Goal: Task Accomplishment & Management: Complete application form

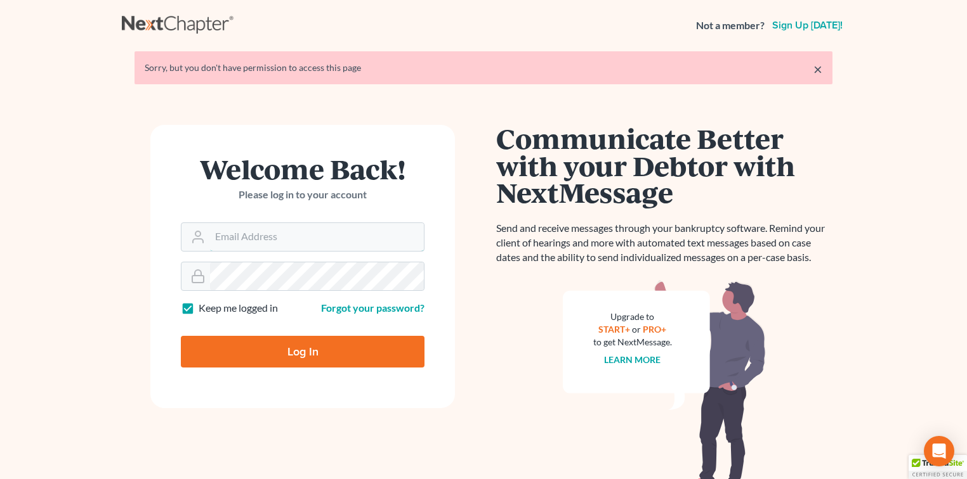
type input "[EMAIL_ADDRESS][DOMAIN_NAME]"
click at [330, 351] on input "Log In" at bounding box center [303, 352] width 244 height 32
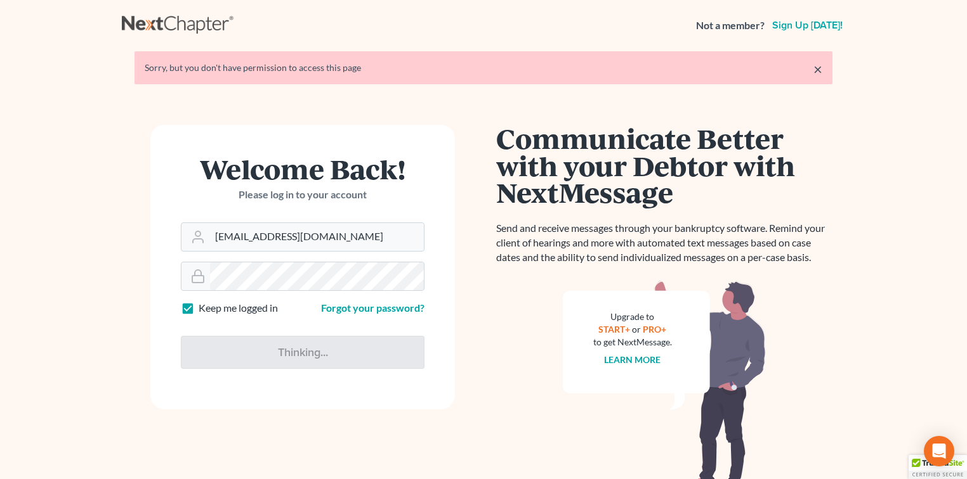
type input "Thinking..."
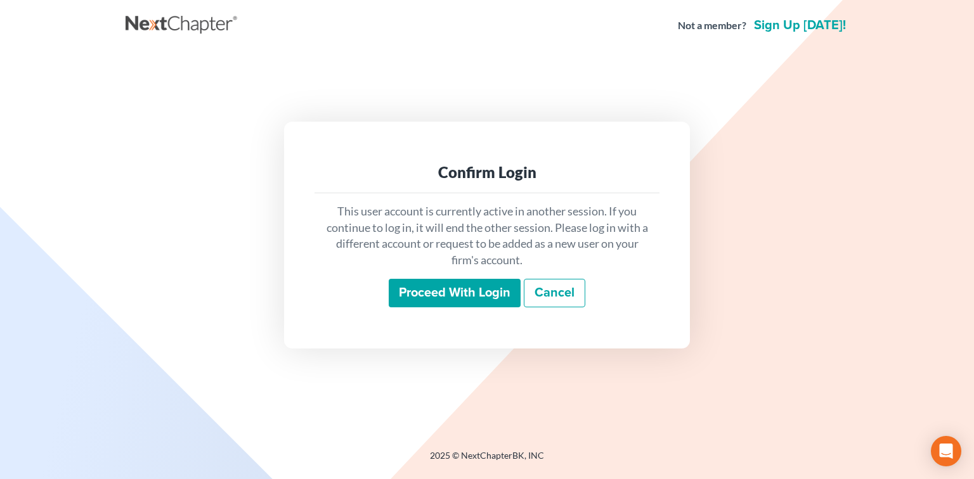
click at [431, 290] on input "Proceed with login" at bounding box center [455, 293] width 132 height 29
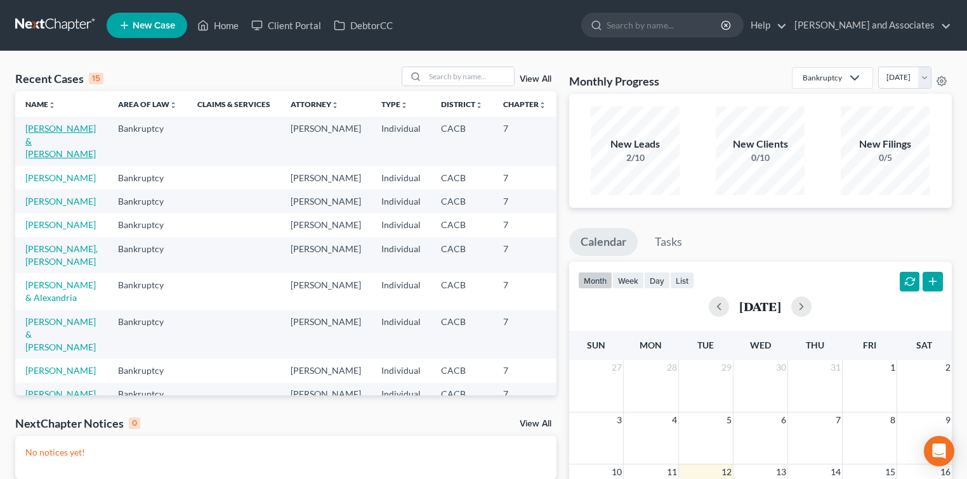
click at [42, 151] on link "[PERSON_NAME] & [PERSON_NAME]" at bounding box center [60, 141] width 70 height 36
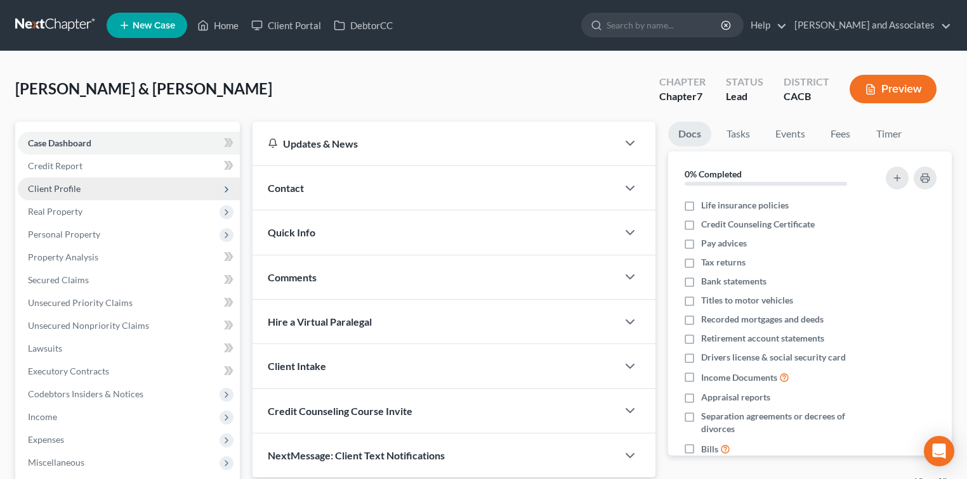
click at [96, 183] on span "Client Profile" at bounding box center [129, 189] width 222 height 23
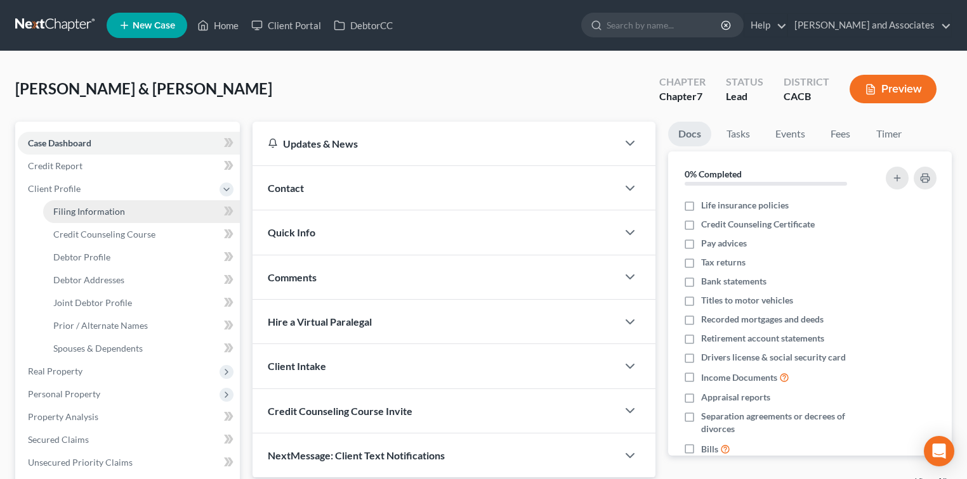
click at [134, 209] on link "Filing Information" at bounding box center [141, 211] width 197 height 23
select select "1"
select select "0"
select select "4"
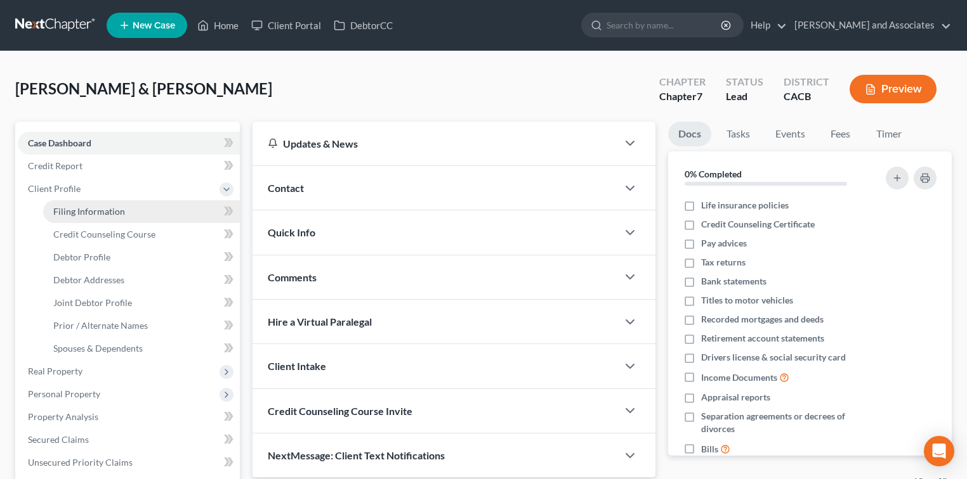
select select "1"
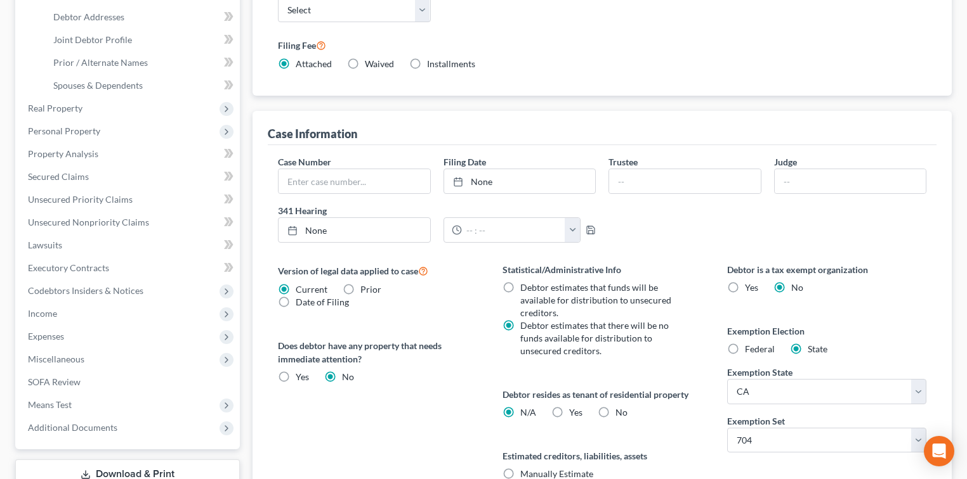
scroll to position [56, 0]
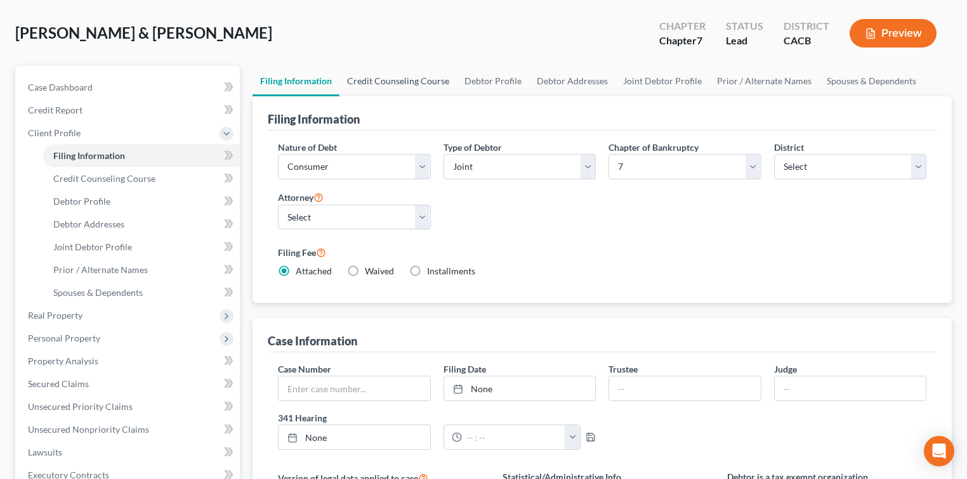
click at [398, 75] on link "Credit Counseling Course" at bounding box center [397, 81] width 117 height 30
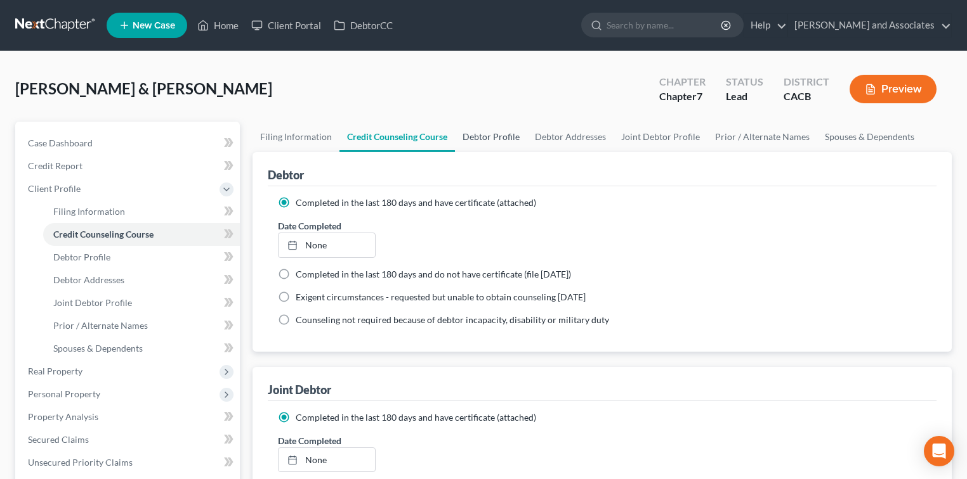
drag, startPoint x: 502, startPoint y: 119, endPoint x: 501, endPoint y: 129, distance: 10.2
click at [502, 119] on div "[PERSON_NAME] & [PERSON_NAME] Upgraded Chapter Chapter 7 Status Lead District C…" at bounding box center [483, 94] width 936 height 55
click at [502, 130] on link "Debtor Profile" at bounding box center [491, 137] width 72 height 30
select select "1"
select select "2"
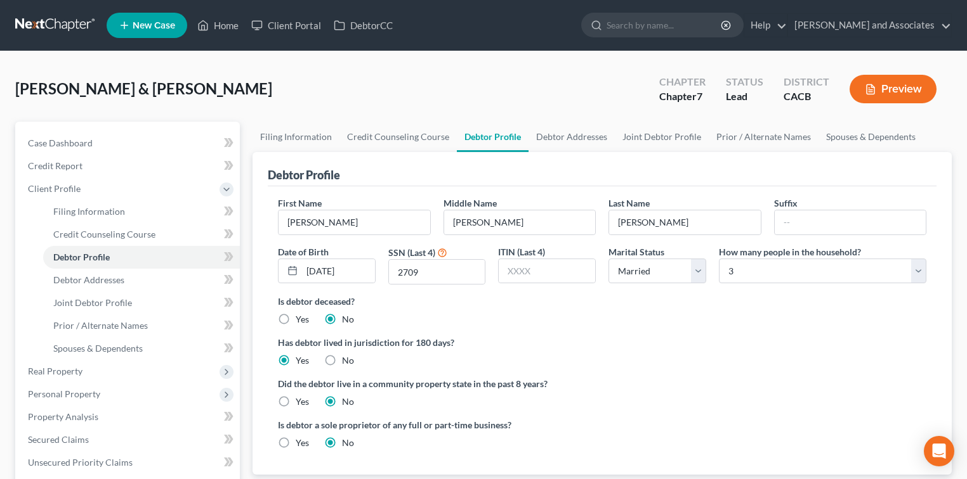
click at [556, 113] on div "[PERSON_NAME] & [PERSON_NAME] Upgraded Chapter Chapter 7 Status Lead District C…" at bounding box center [483, 94] width 936 height 55
click at [571, 137] on link "Debtor Addresses" at bounding box center [571, 137] width 86 height 30
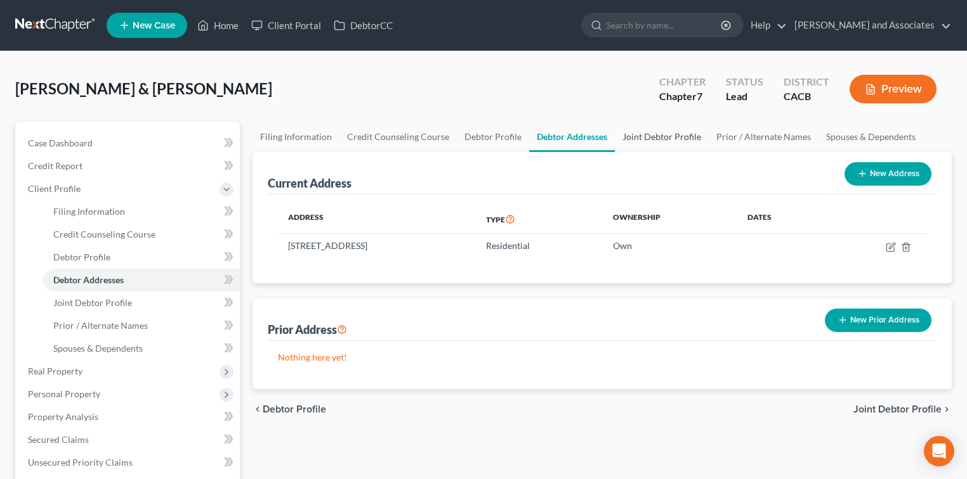
click at [670, 131] on link "Joint Debtor Profile" at bounding box center [662, 137] width 94 height 30
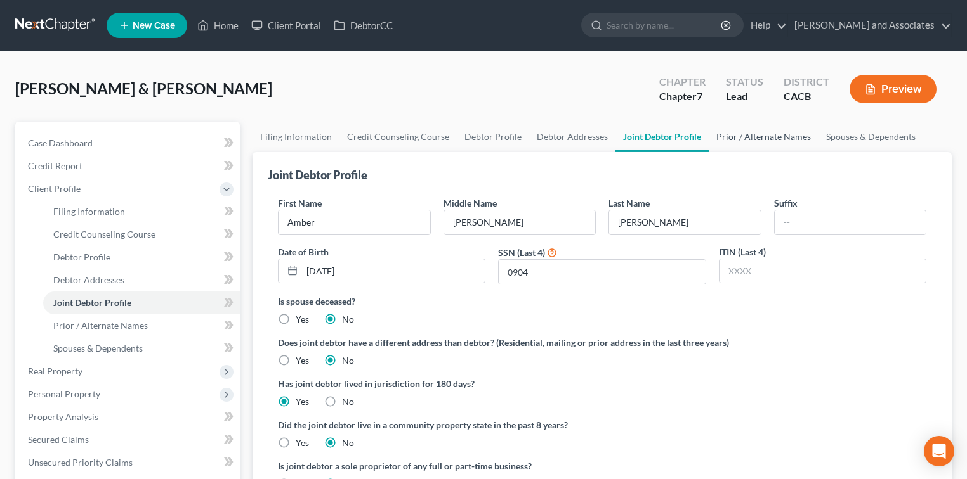
click at [759, 135] on link "Prior / Alternate Names" at bounding box center [763, 137] width 110 height 30
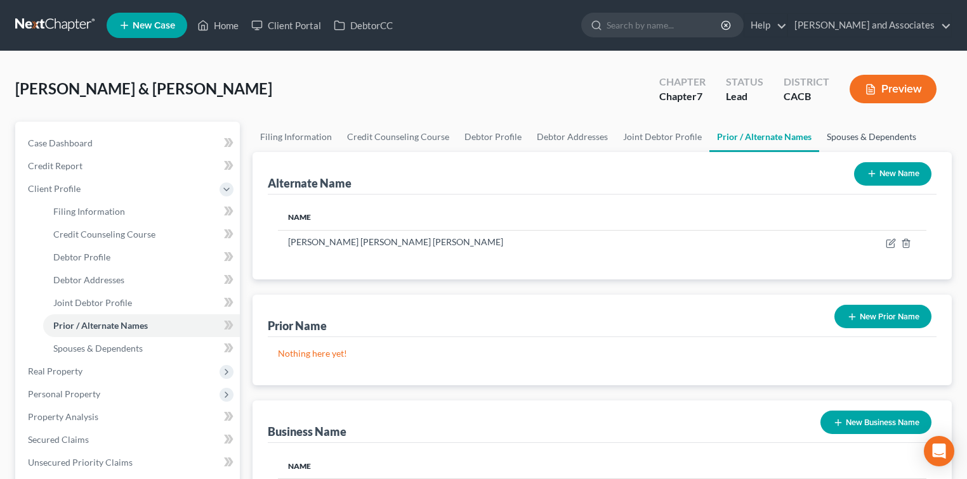
click at [852, 129] on link "Spouses & Dependents" at bounding box center [871, 137] width 105 height 30
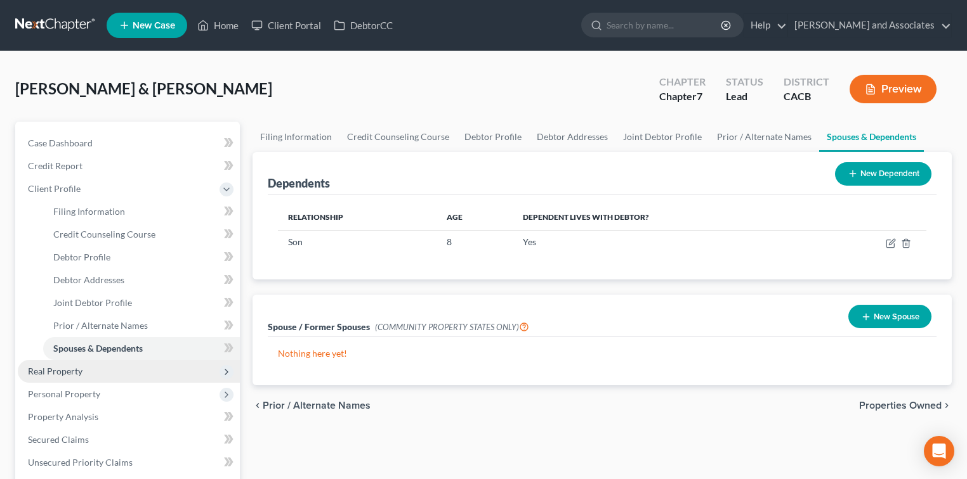
click at [82, 378] on span "Real Property" at bounding box center [129, 371] width 222 height 23
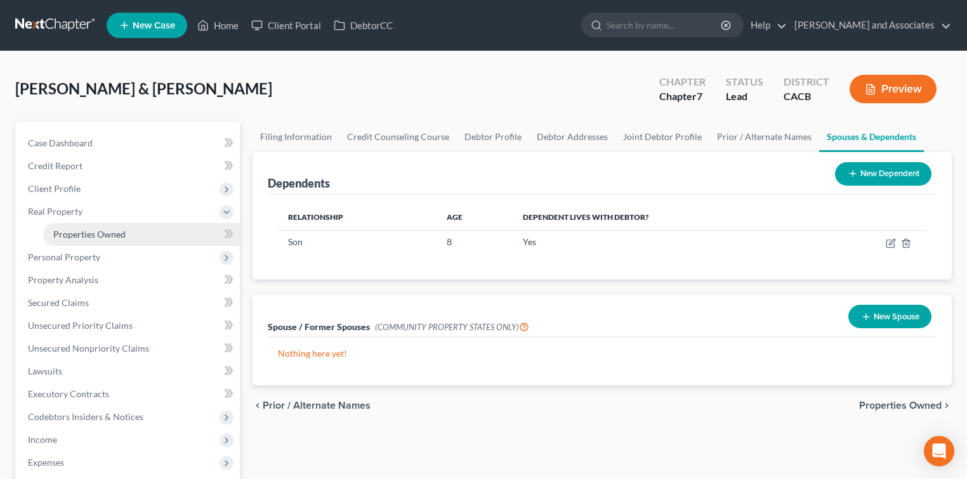
click at [124, 231] on span "Properties Owned" at bounding box center [89, 234] width 72 height 11
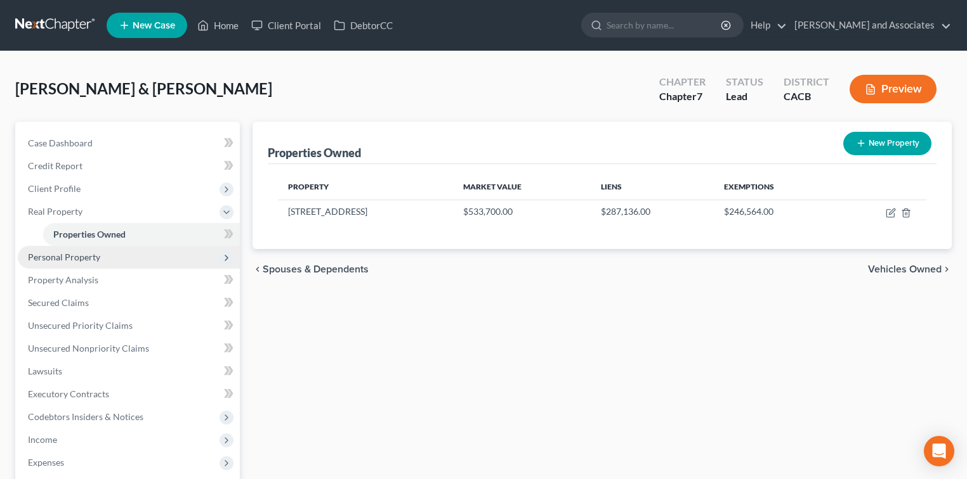
click at [103, 256] on span "Personal Property" at bounding box center [129, 257] width 222 height 23
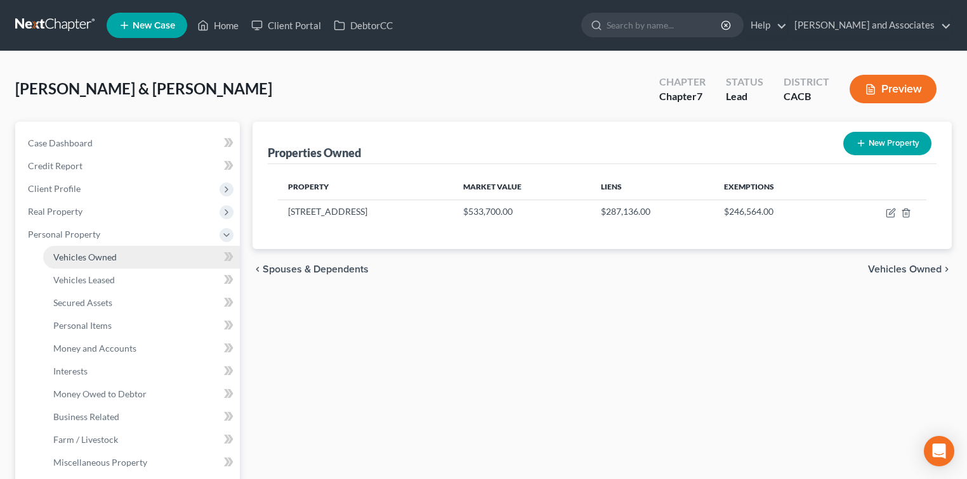
click at [124, 251] on link "Vehicles Owned" at bounding box center [141, 257] width 197 height 23
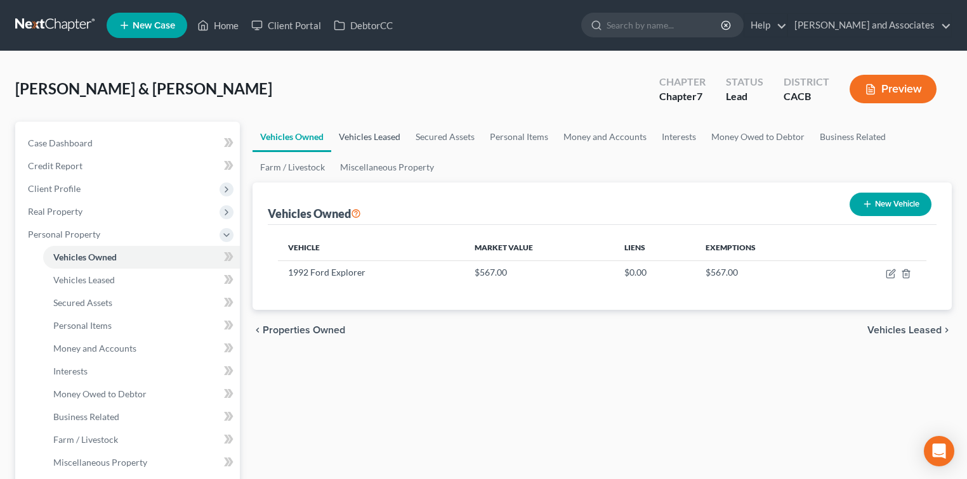
click at [379, 135] on link "Vehicles Leased" at bounding box center [369, 137] width 77 height 30
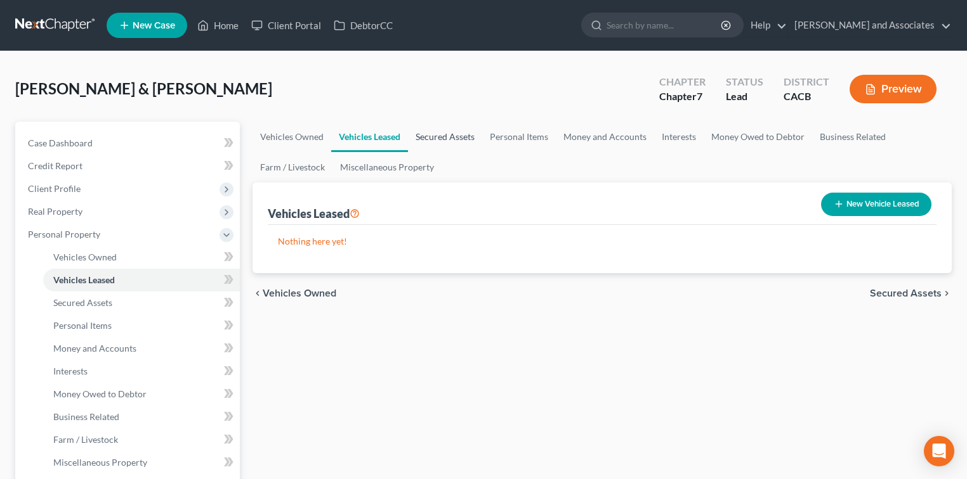
click at [463, 137] on link "Secured Assets" at bounding box center [445, 137] width 74 height 30
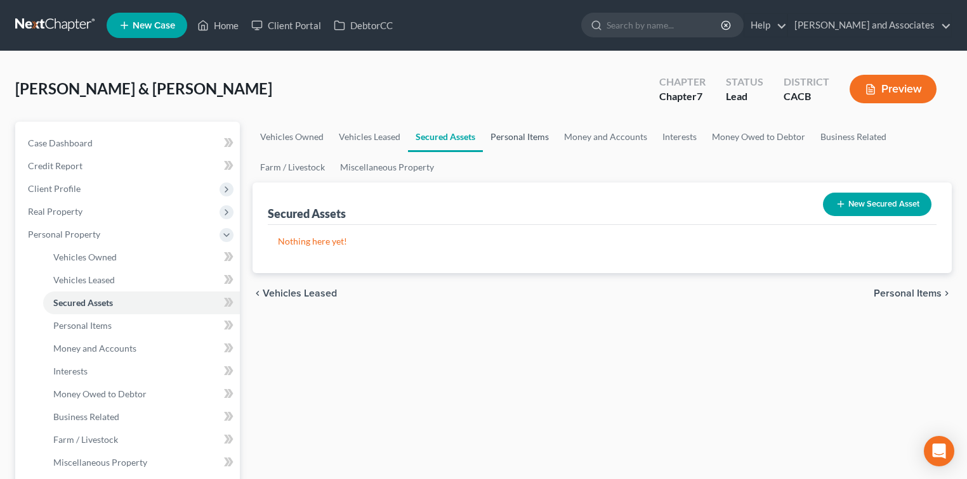
click at [515, 137] on link "Personal Items" at bounding box center [520, 137] width 74 height 30
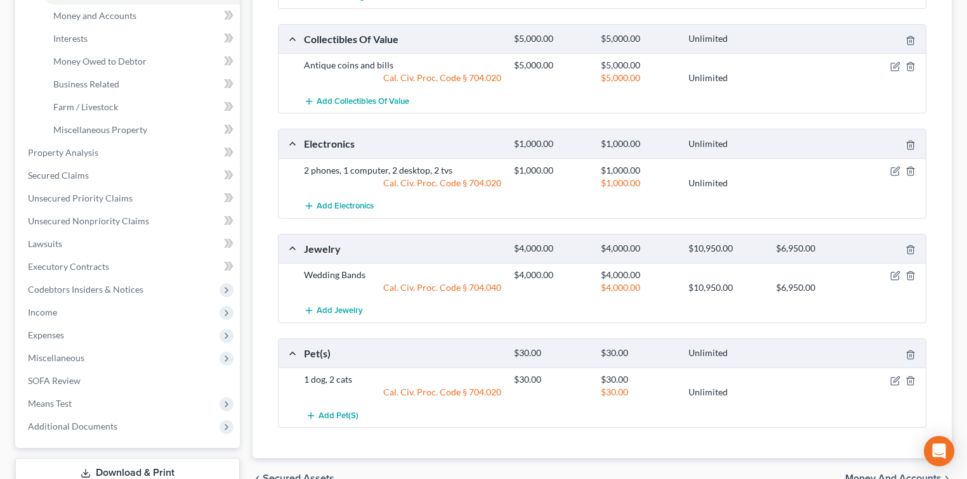
scroll to position [313, 0]
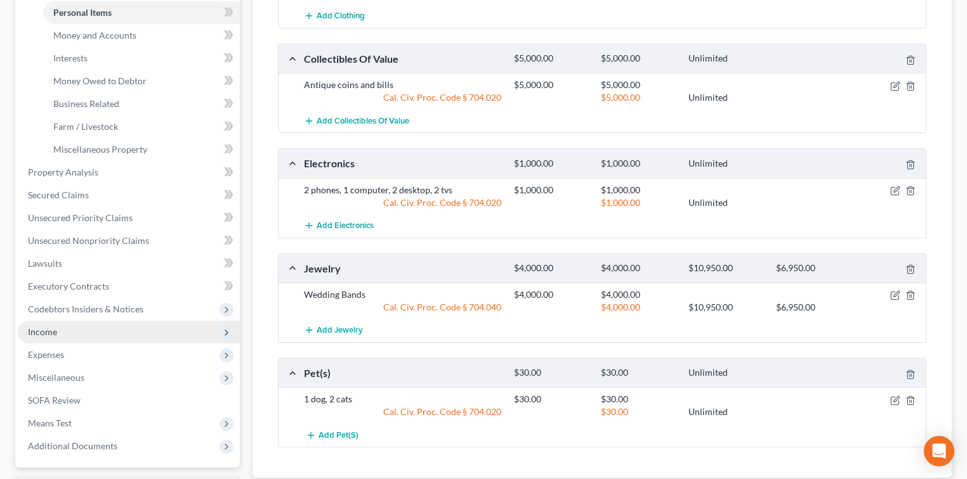
drag, startPoint x: 51, startPoint y: 325, endPoint x: 74, endPoint y: 329, distance: 23.3
click at [51, 324] on span "Income" at bounding box center [129, 332] width 222 height 23
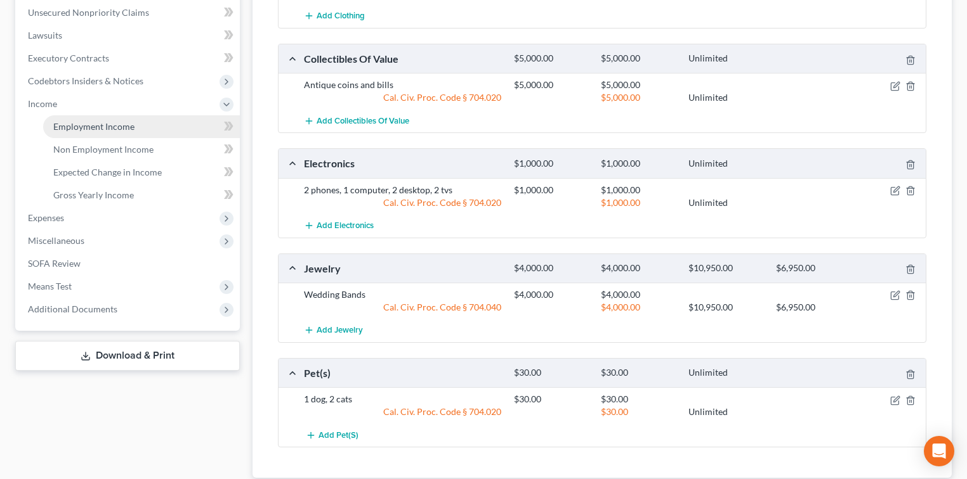
click at [129, 136] on link "Employment Income" at bounding box center [141, 126] width 197 height 23
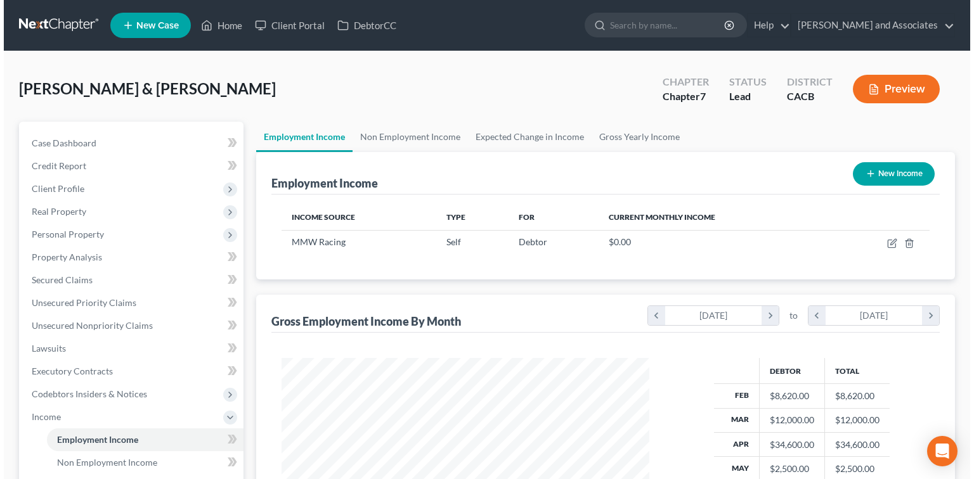
scroll to position [226, 393]
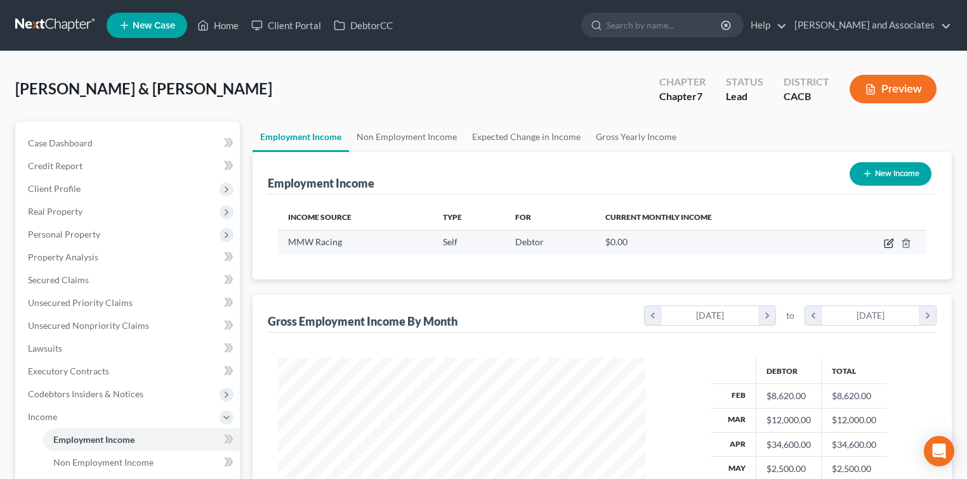
click at [885, 242] on icon "button" at bounding box center [888, 244] width 8 height 8
select select "1"
select select "4"
select select "0"
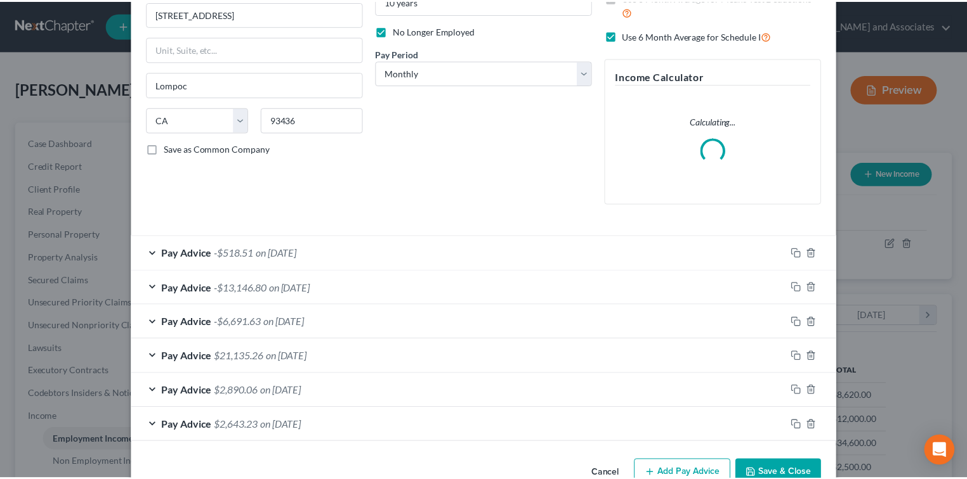
scroll to position [186, 0]
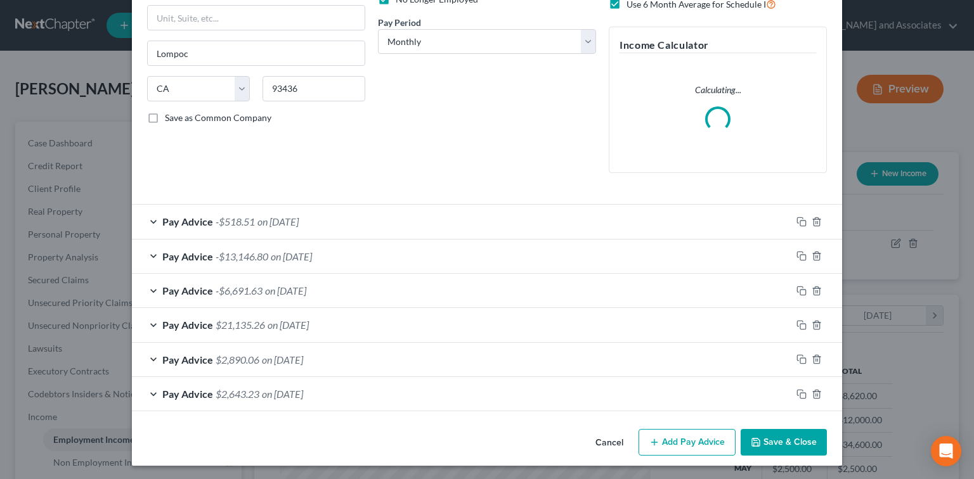
click at [777, 438] on button "Save & Close" at bounding box center [784, 442] width 86 height 27
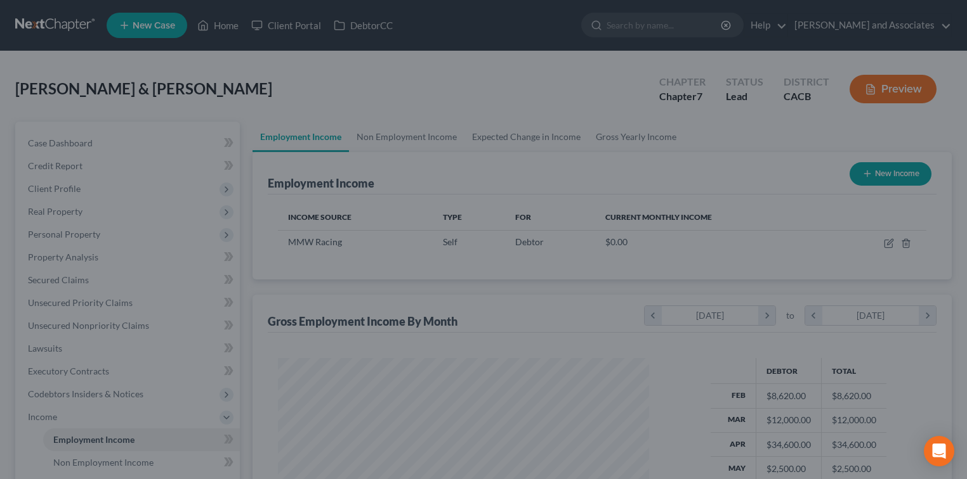
scroll to position [633994, 633827]
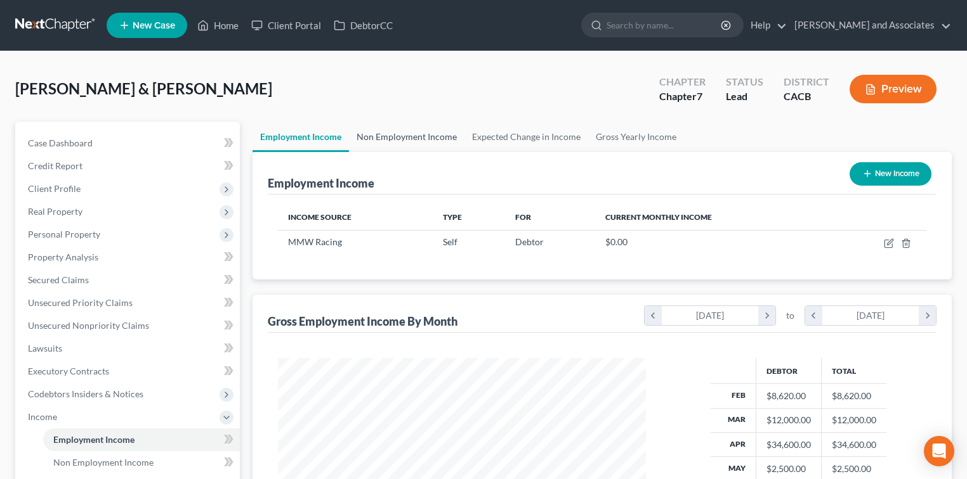
click at [398, 134] on link "Non Employment Income" at bounding box center [406, 137] width 115 height 30
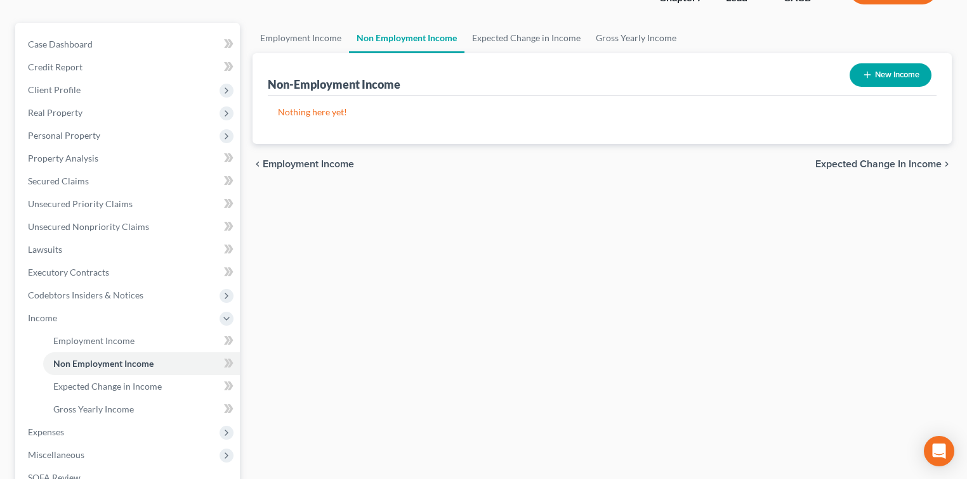
scroll to position [252, 0]
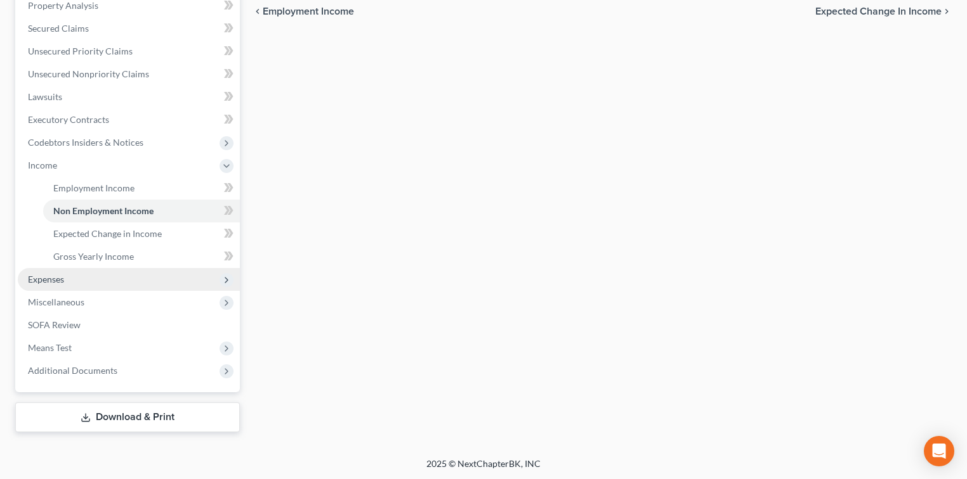
click at [114, 277] on span "Expenses" at bounding box center [129, 279] width 222 height 23
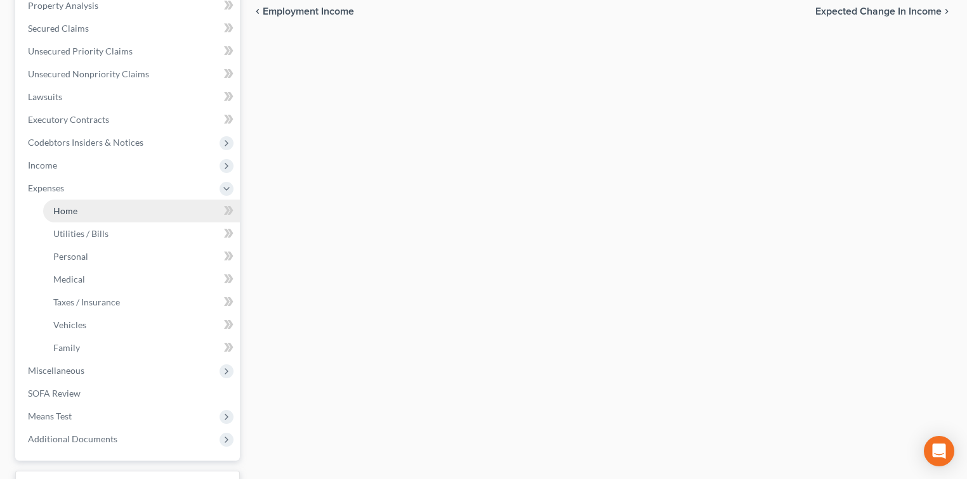
click at [93, 212] on link "Home" at bounding box center [141, 211] width 197 height 23
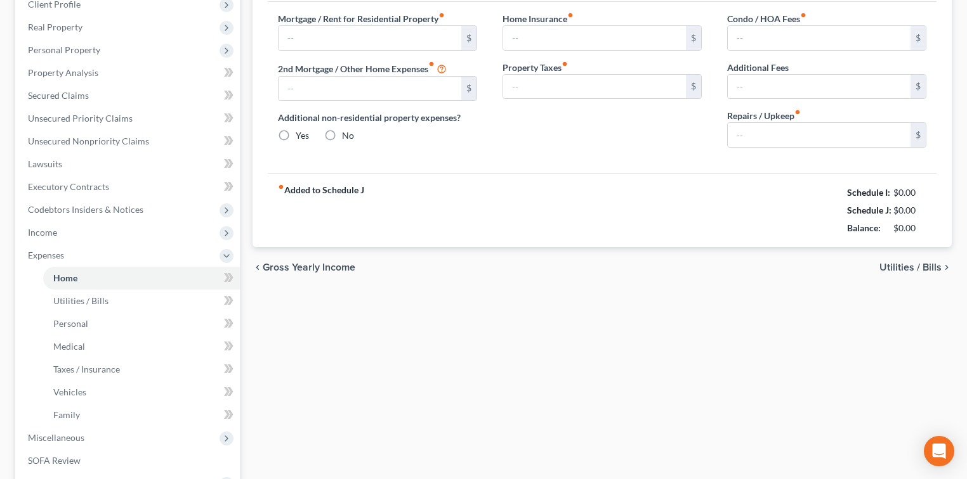
type input "1,970.00"
type input "0.00"
radio input "true"
type input "0.00"
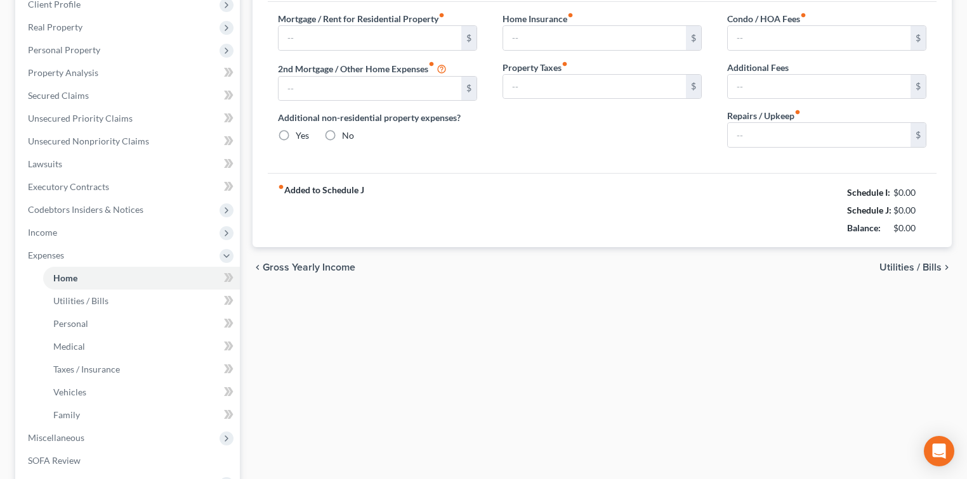
type input "0.00"
type input "150.00"
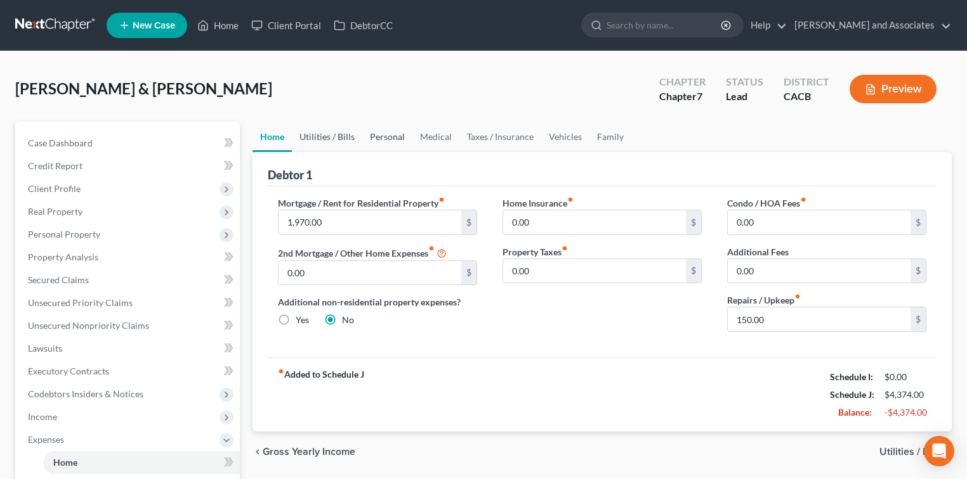
drag, startPoint x: 325, startPoint y: 134, endPoint x: 380, endPoint y: 136, distance: 54.6
click at [327, 134] on link "Utilities / Bills" at bounding box center [327, 137] width 70 height 30
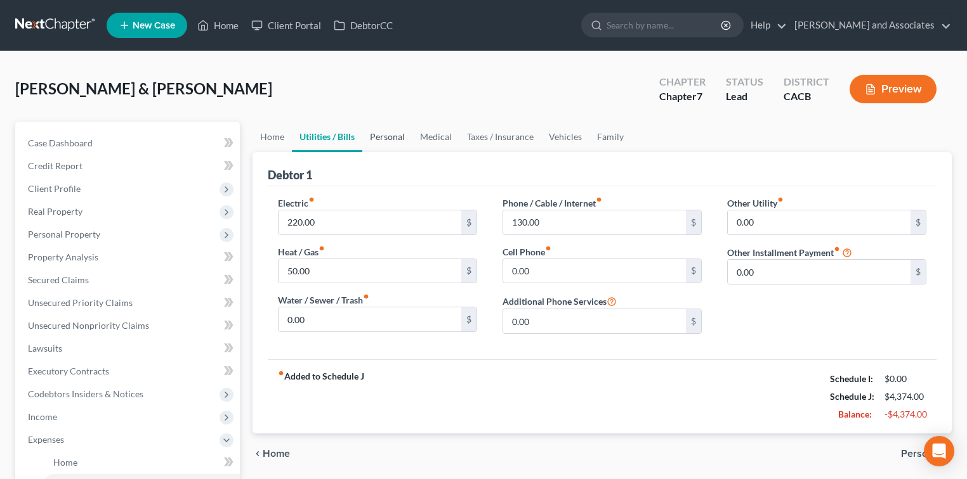
click at [398, 138] on link "Personal" at bounding box center [387, 137] width 50 height 30
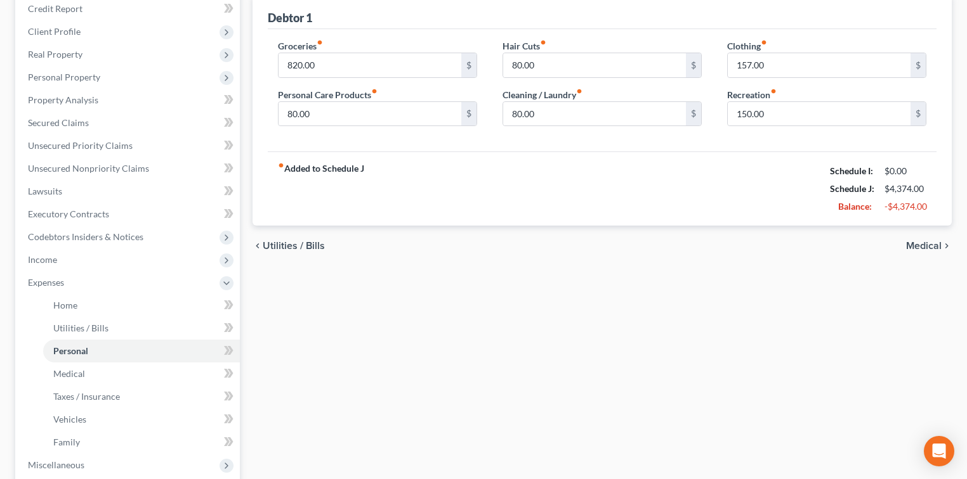
scroll to position [254, 0]
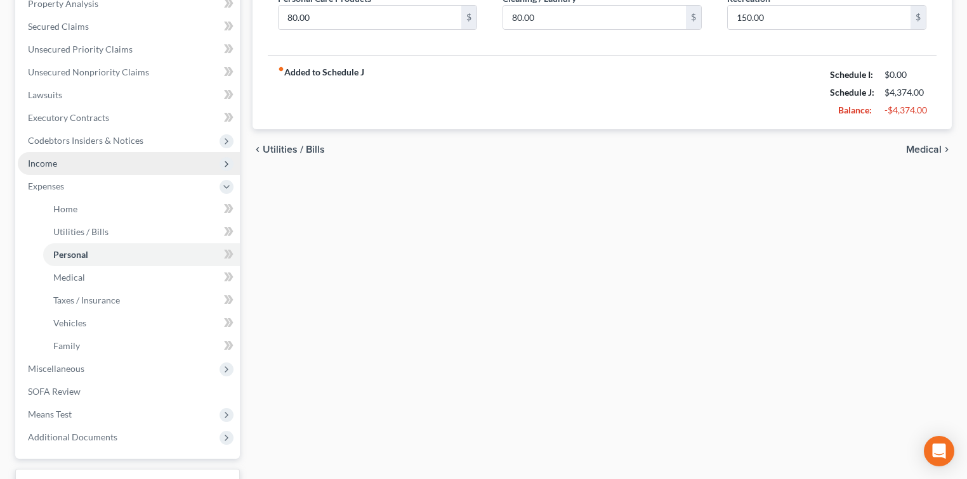
click at [68, 161] on span "Income" at bounding box center [129, 163] width 222 height 23
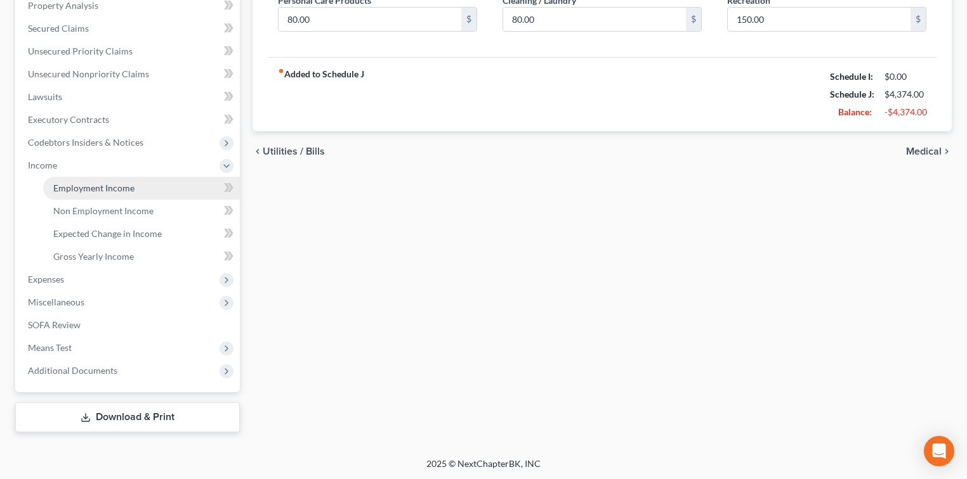
click at [115, 177] on link "Employment Income" at bounding box center [141, 188] width 197 height 23
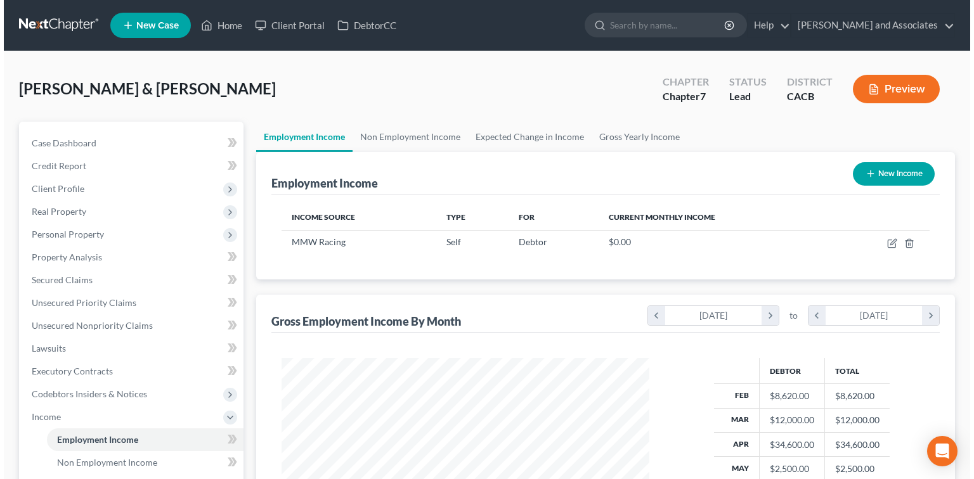
scroll to position [226, 393]
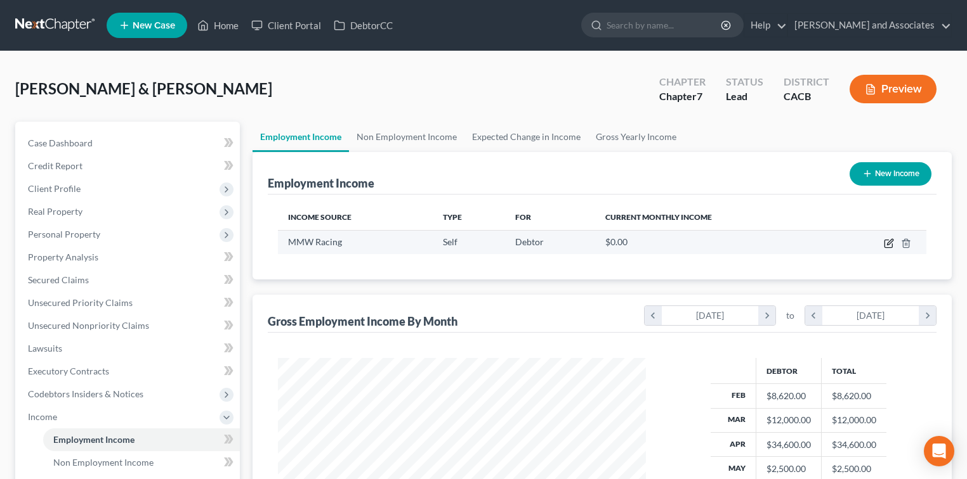
click at [886, 244] on icon "button" at bounding box center [888, 243] width 10 height 10
select select "1"
select select "4"
select select "0"
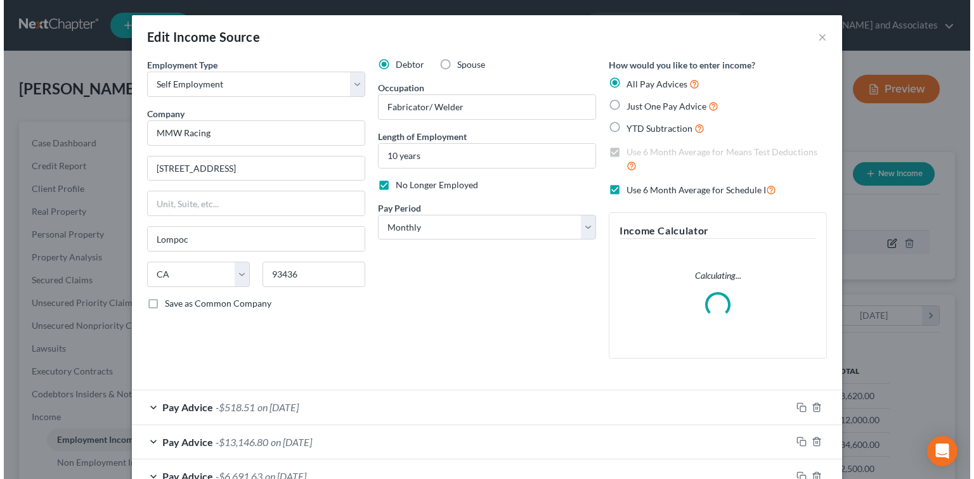
scroll to position [0, 0]
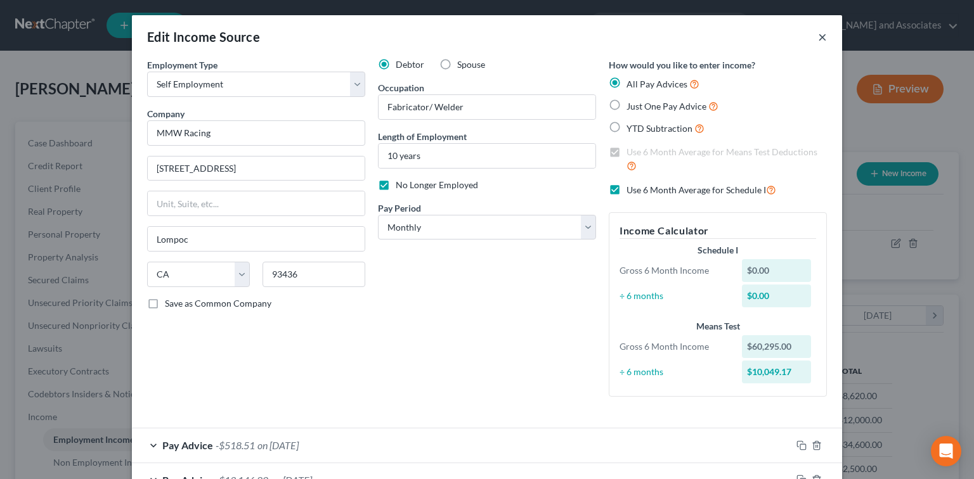
click at [819, 39] on button "×" at bounding box center [822, 36] width 9 height 15
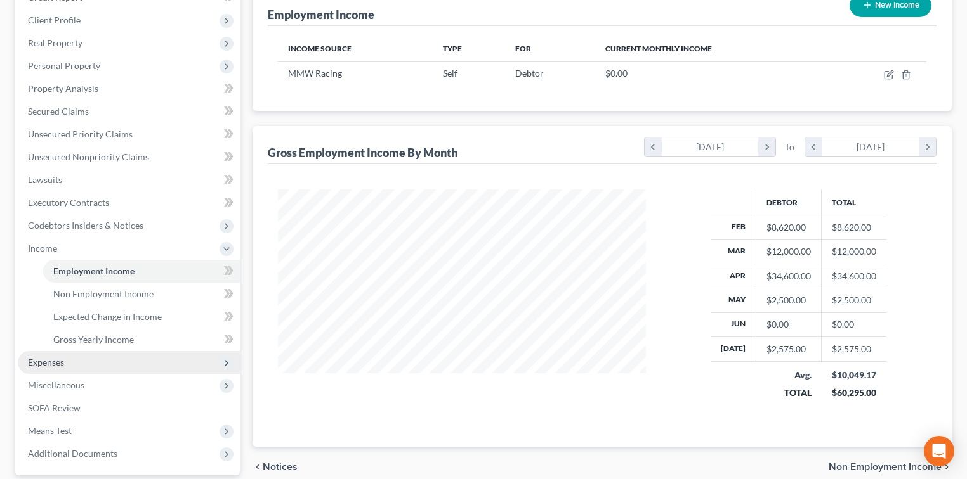
click at [107, 366] on span "Expenses" at bounding box center [129, 362] width 222 height 23
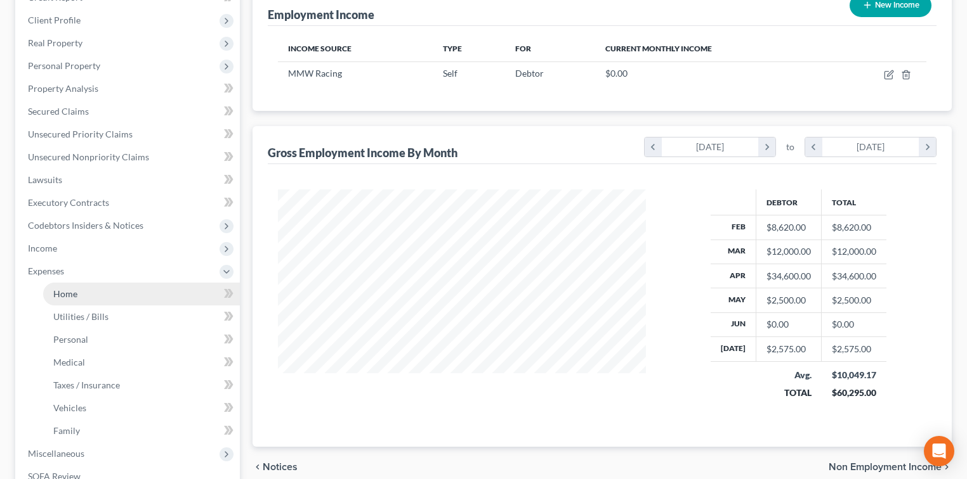
click at [119, 289] on link "Home" at bounding box center [141, 294] width 197 height 23
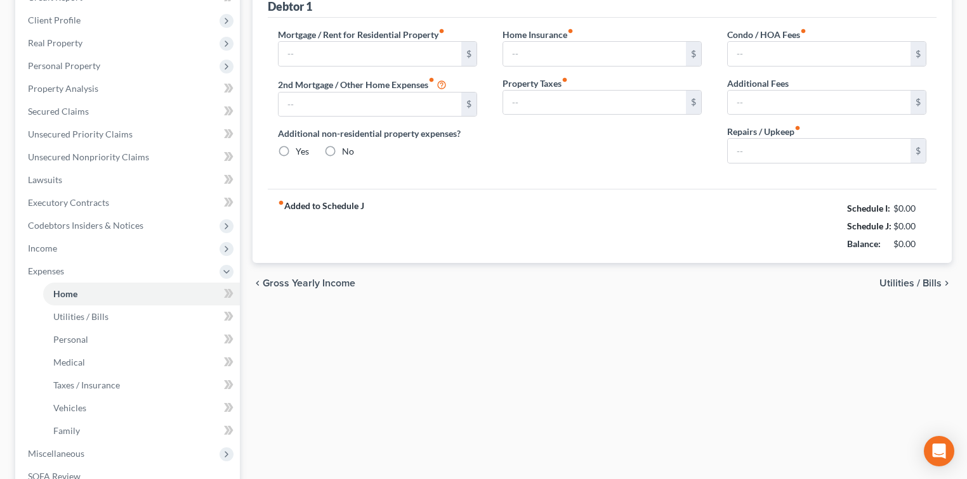
type input "1,970.00"
type input "0.00"
radio input "true"
type input "0.00"
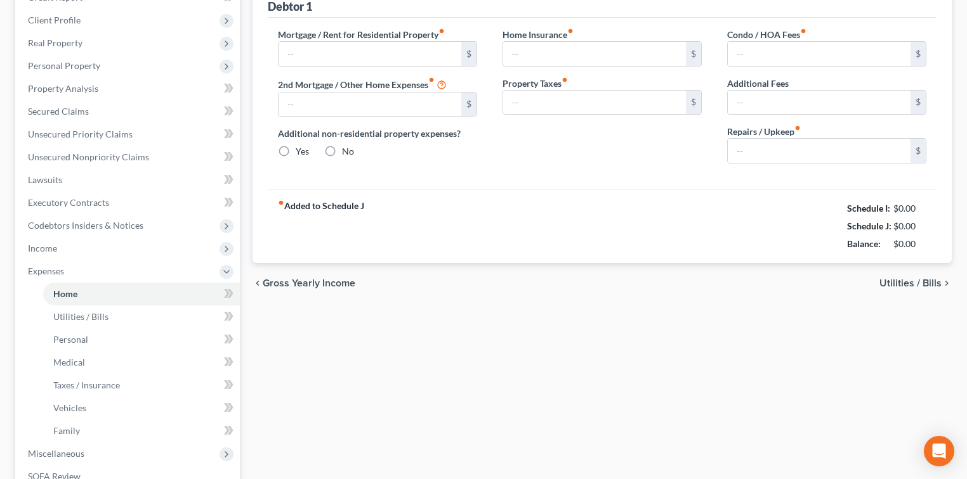
type input "0.00"
type input "150.00"
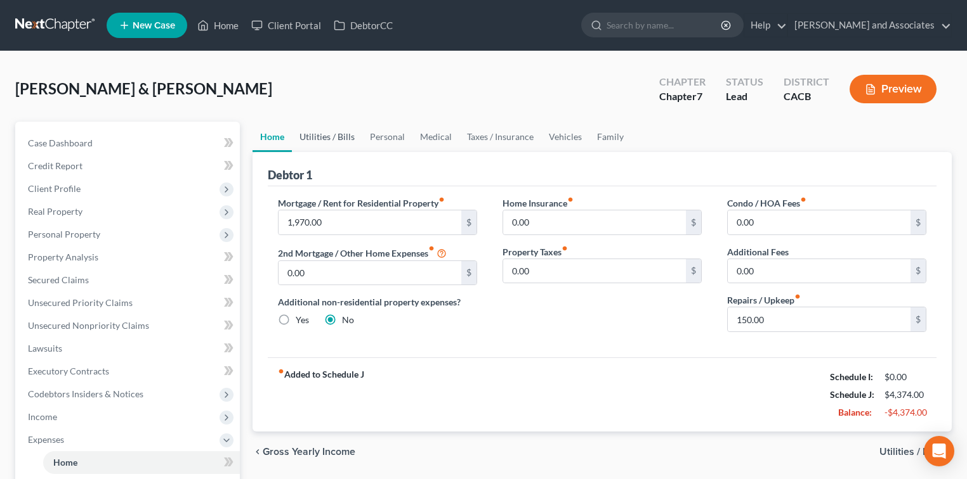
click at [316, 141] on link "Utilities / Bills" at bounding box center [327, 137] width 70 height 30
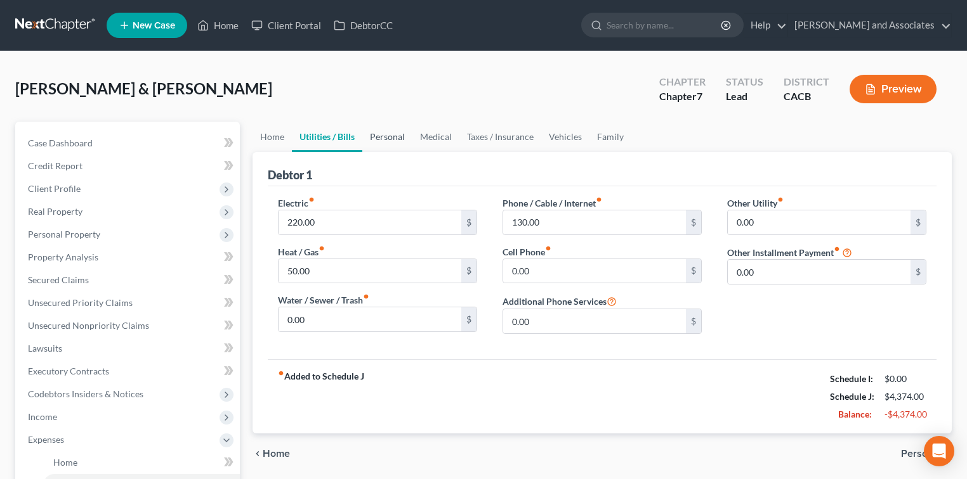
drag, startPoint x: 378, startPoint y: 139, endPoint x: 393, endPoint y: 138, distance: 14.6
click at [379, 139] on link "Personal" at bounding box center [387, 137] width 50 height 30
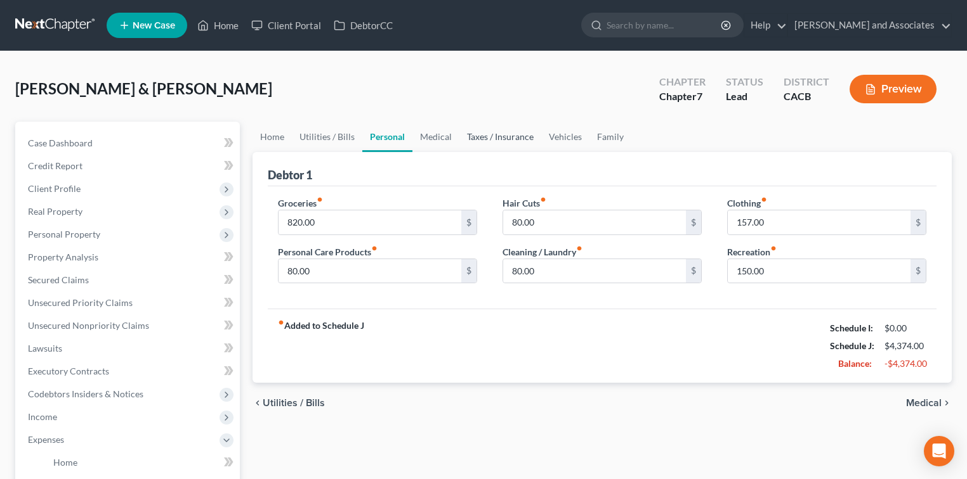
click at [475, 140] on link "Taxes / Insurance" at bounding box center [500, 137] width 82 height 30
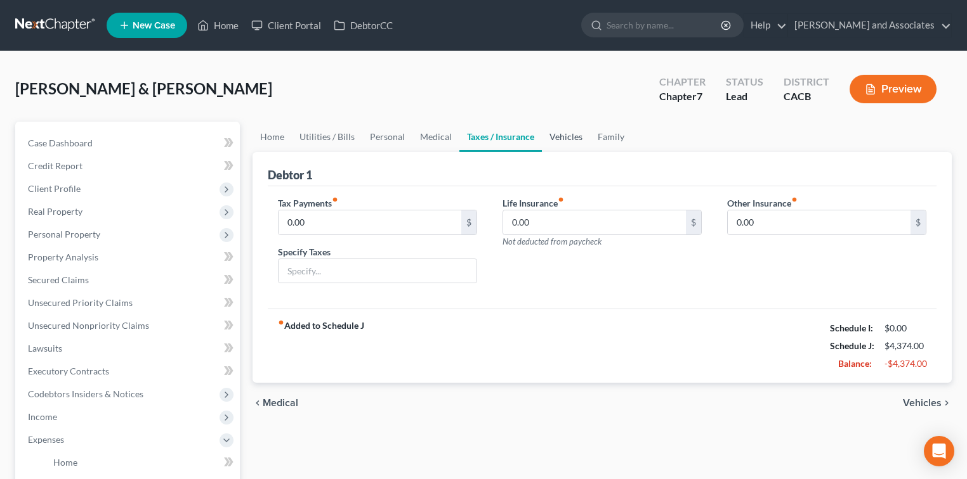
click at [573, 131] on link "Vehicles" at bounding box center [566, 137] width 48 height 30
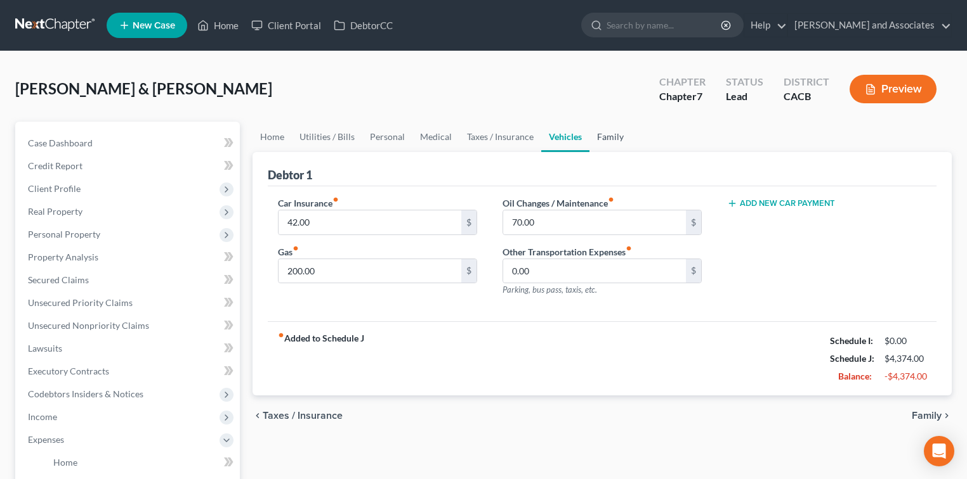
click at [614, 132] on link "Family" at bounding box center [610, 137] width 42 height 30
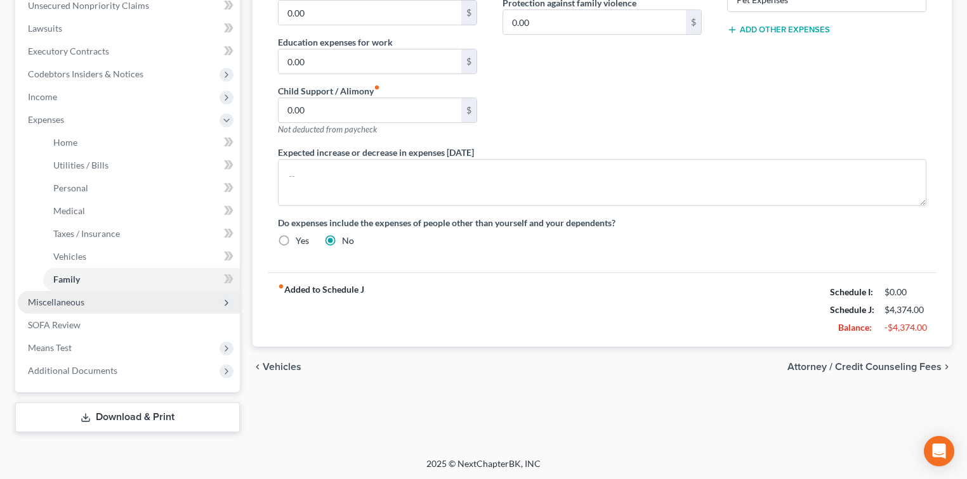
click at [97, 300] on span "Miscellaneous" at bounding box center [129, 302] width 222 height 23
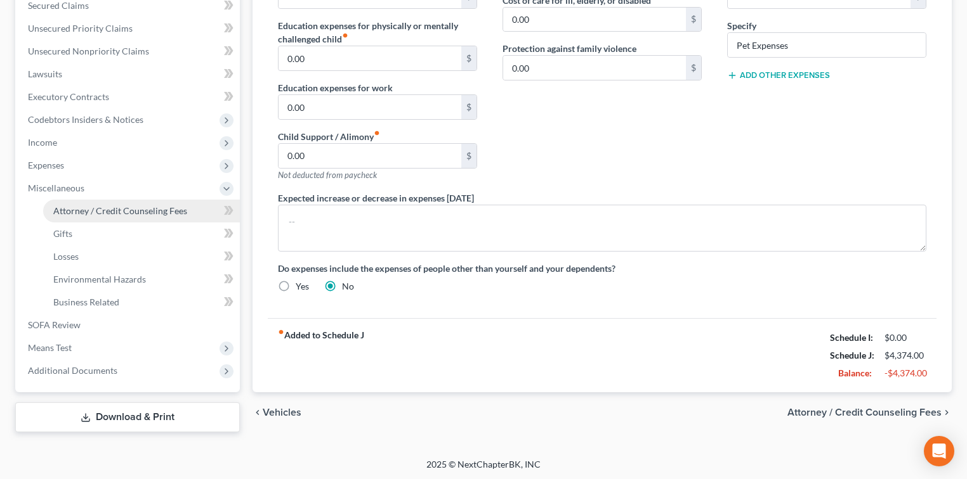
click at [142, 205] on span "Attorney / Credit Counseling Fees" at bounding box center [120, 210] width 134 height 11
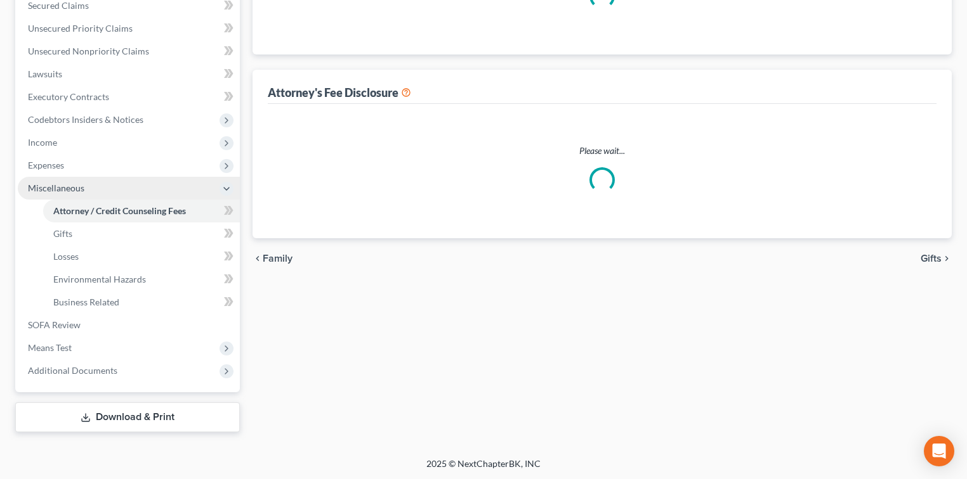
select select "0"
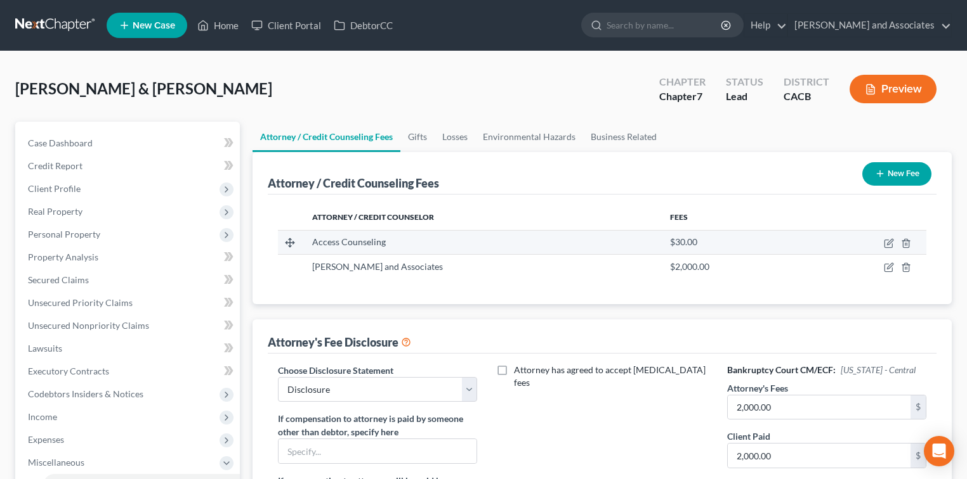
scroll to position [84, 0]
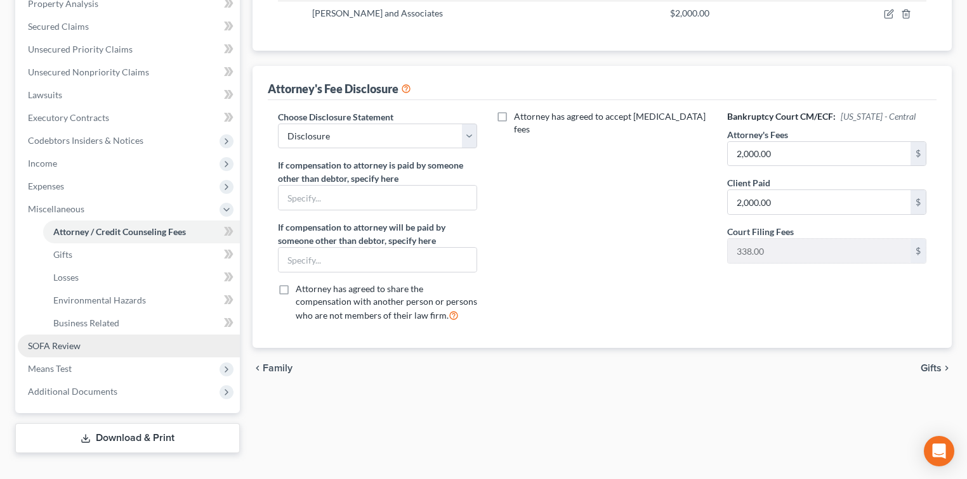
click at [63, 350] on span "SOFA Review" at bounding box center [54, 346] width 53 height 11
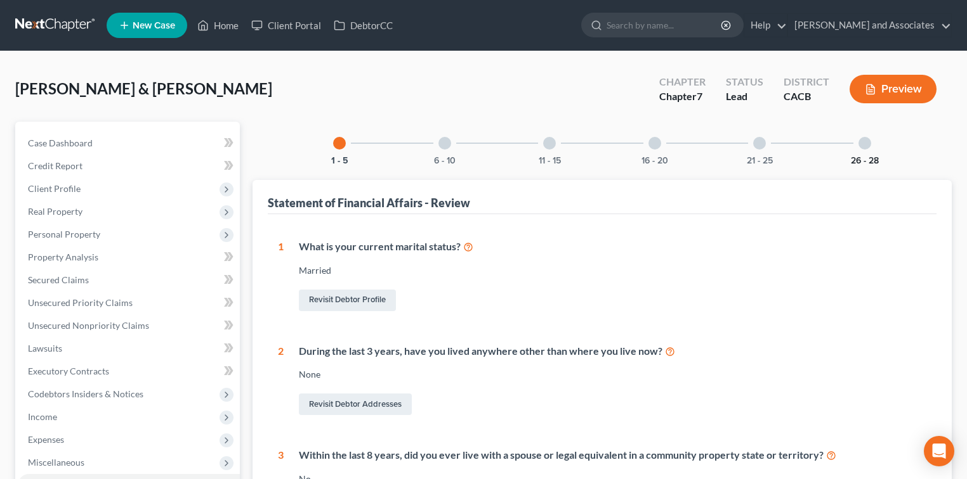
click at [859, 157] on button "26 - 28" at bounding box center [864, 161] width 28 height 9
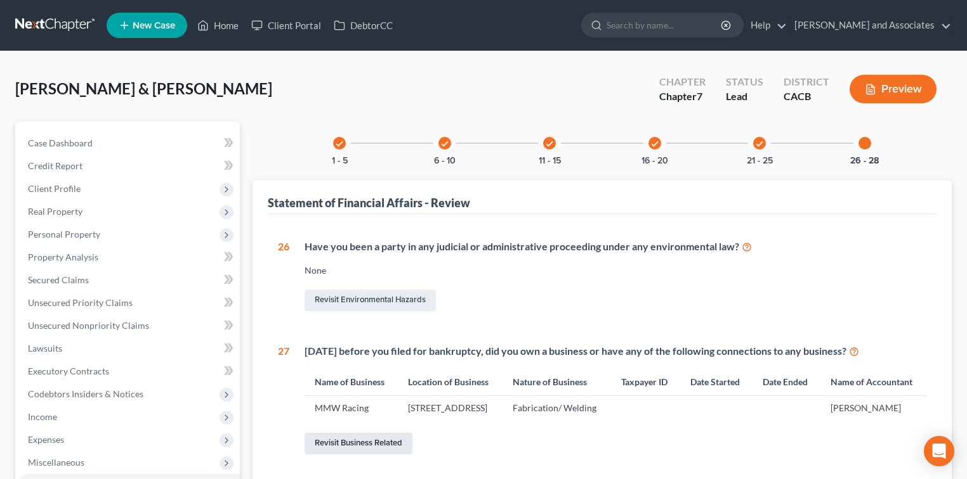
click at [394, 455] on link "Revisit Business Related" at bounding box center [358, 444] width 108 height 22
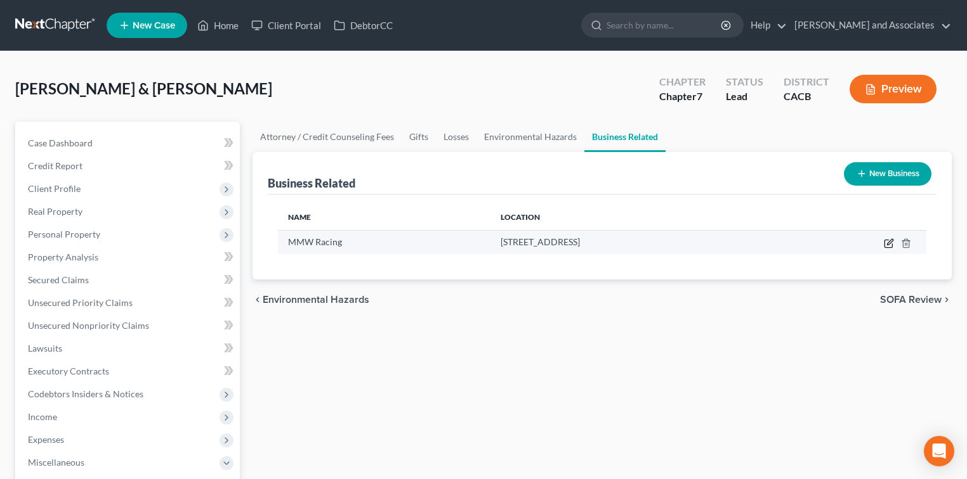
click at [885, 241] on icon "button" at bounding box center [888, 243] width 10 height 10
select select "sole_proprietor"
select select "4"
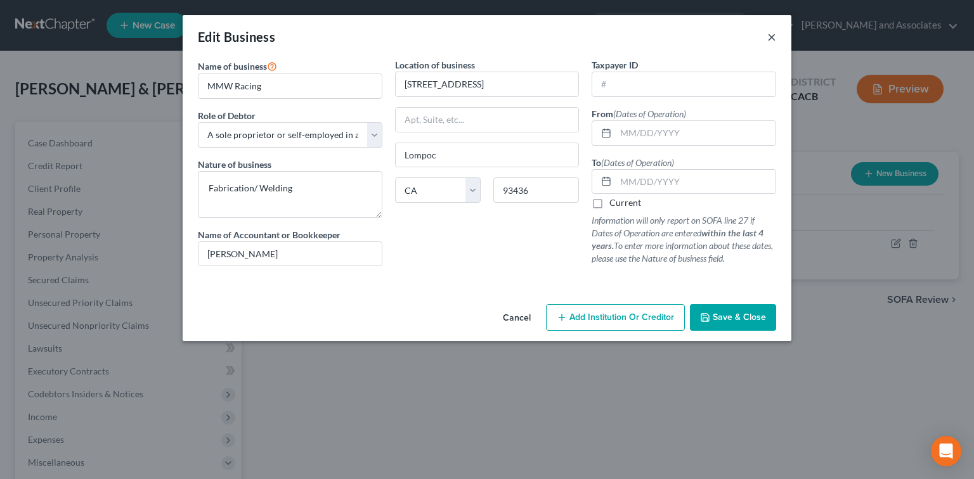
click at [775, 38] on button "×" at bounding box center [771, 36] width 9 height 15
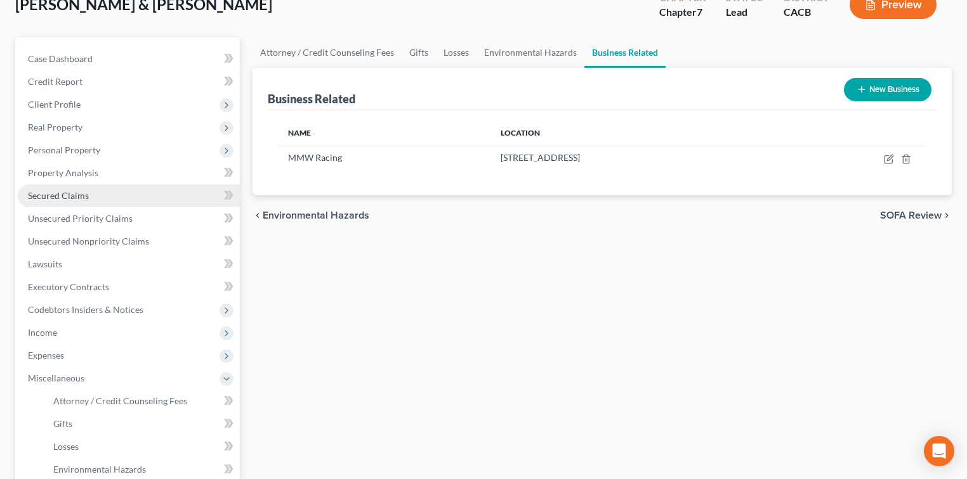
click at [77, 200] on span "Secured Claims" at bounding box center [58, 195] width 61 height 11
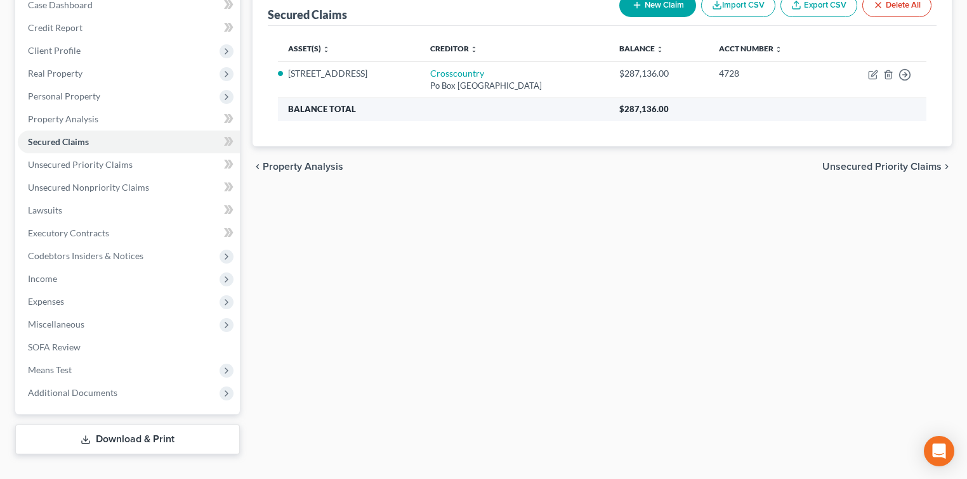
scroll to position [160, 0]
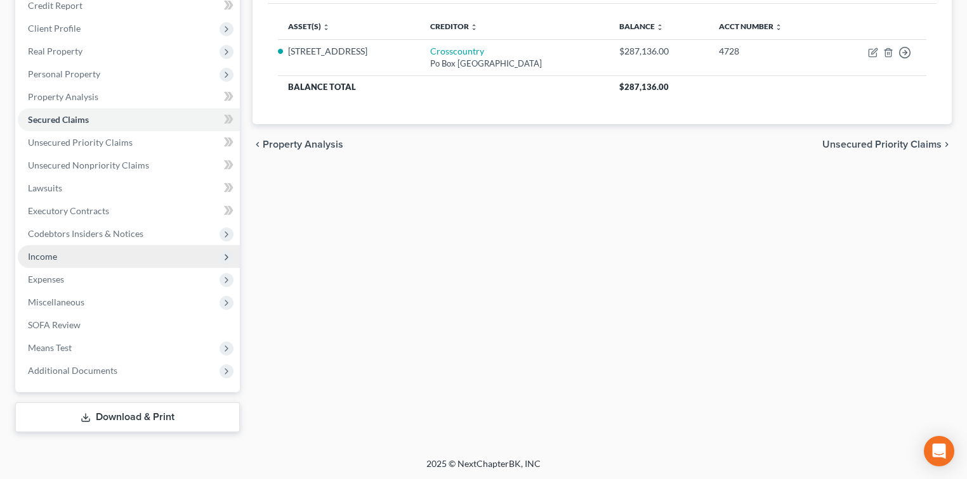
click at [77, 249] on span "Income" at bounding box center [129, 256] width 222 height 23
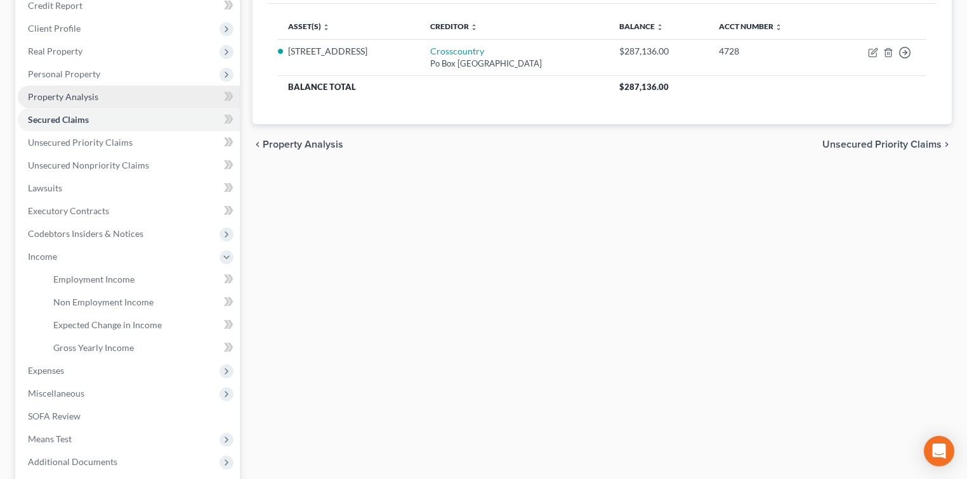
click at [94, 100] on span "Property Analysis" at bounding box center [63, 96] width 70 height 11
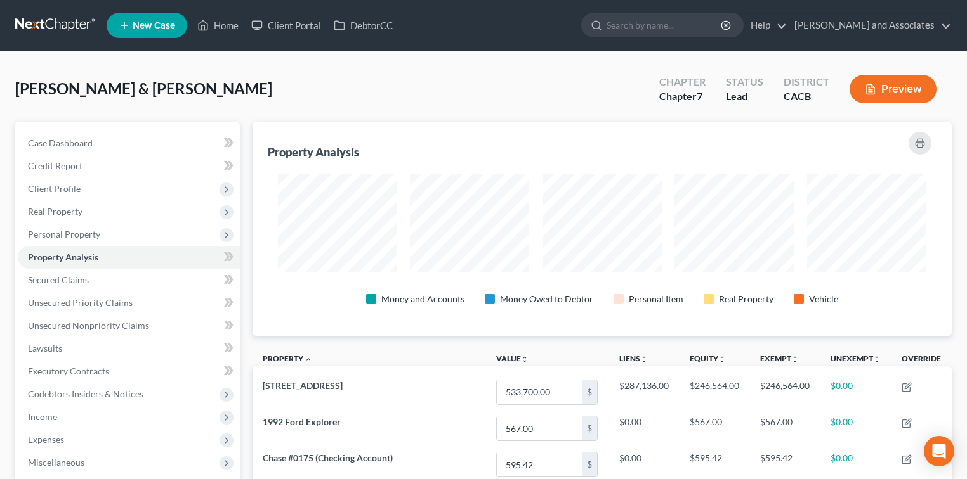
scroll to position [634006, 633521]
